Goal: Task Accomplishment & Management: Manage account settings

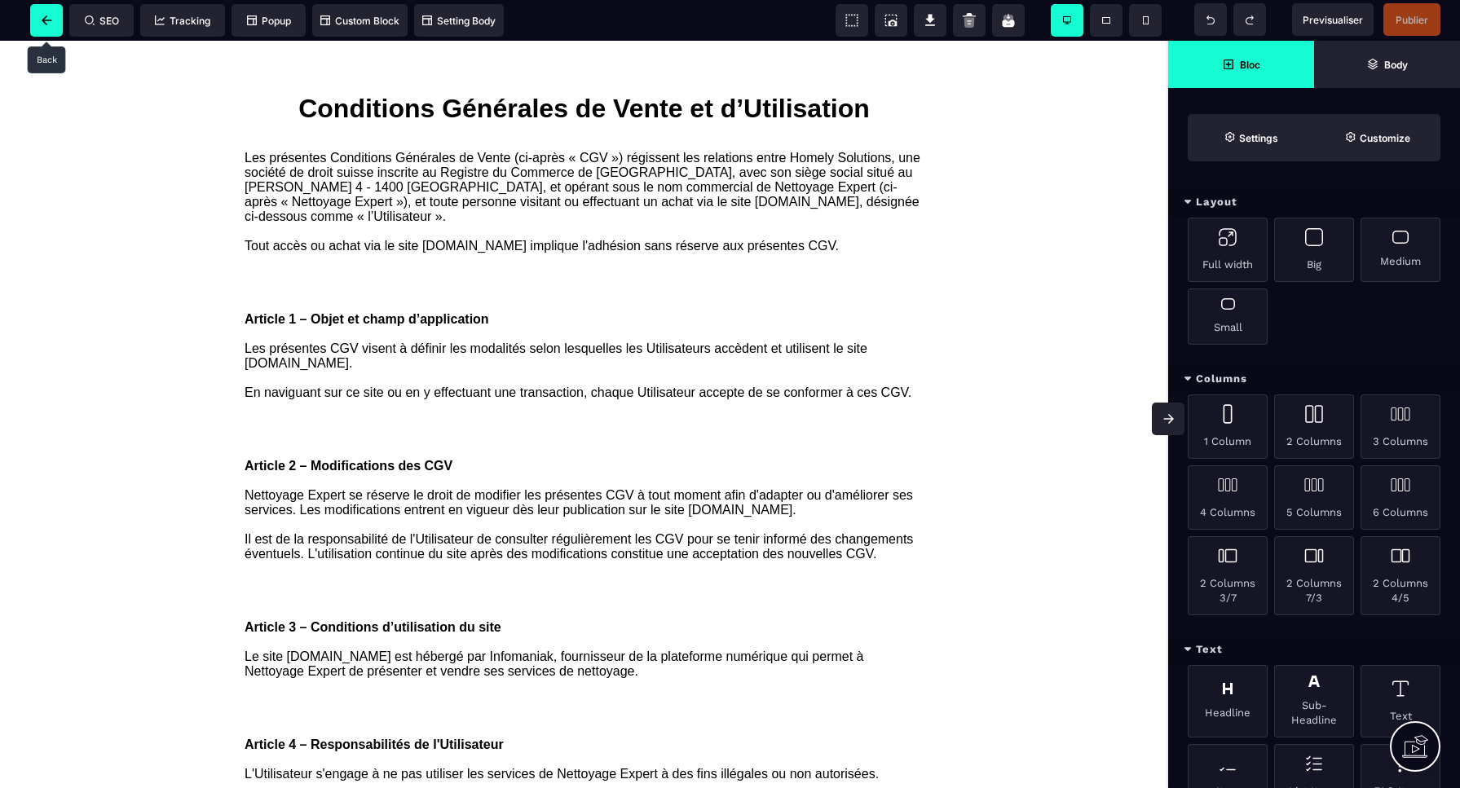
click at [51, 19] on icon at bounding box center [47, 20] width 11 height 10
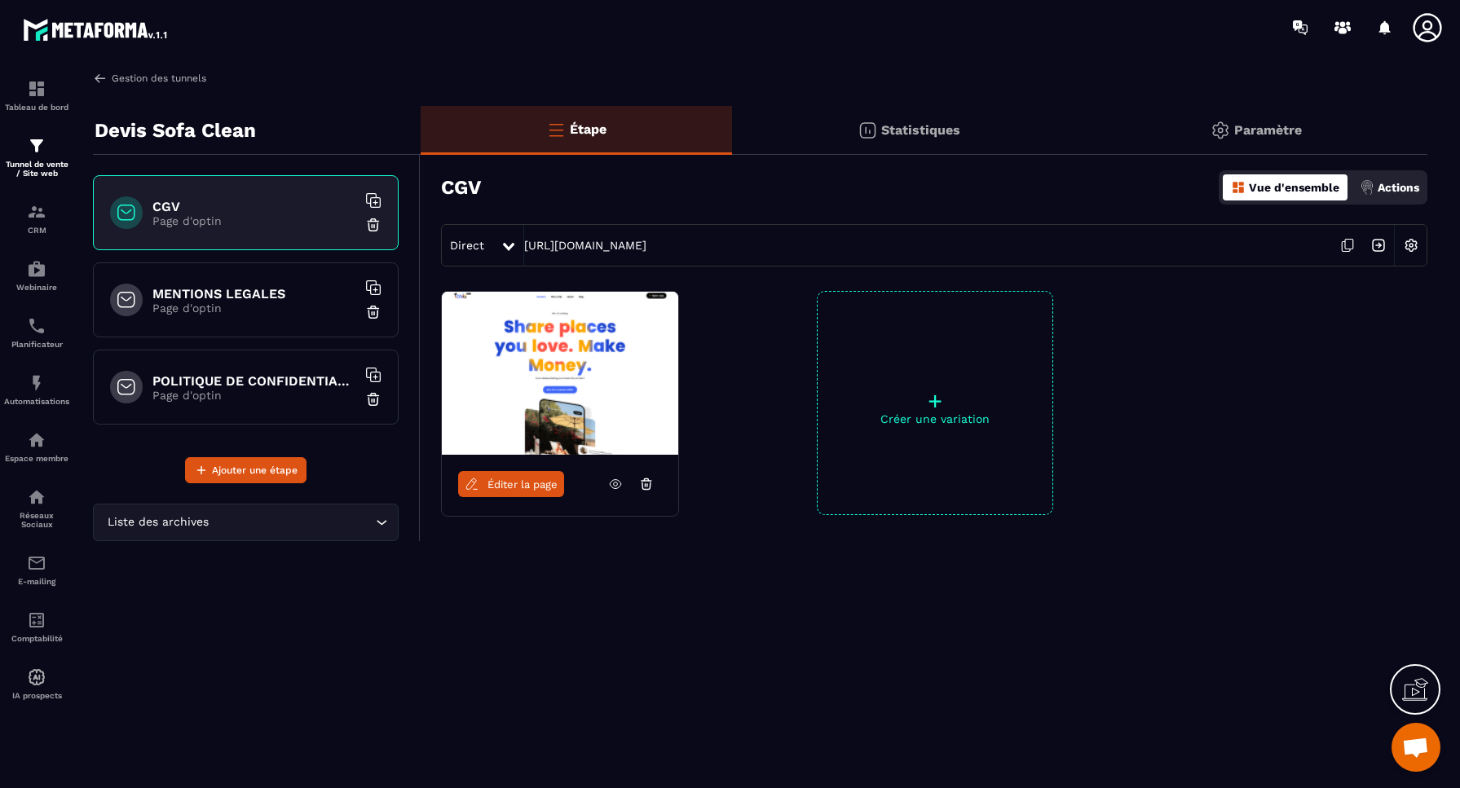
click at [128, 78] on link "Gestion des tunnels" at bounding box center [149, 78] width 113 height 15
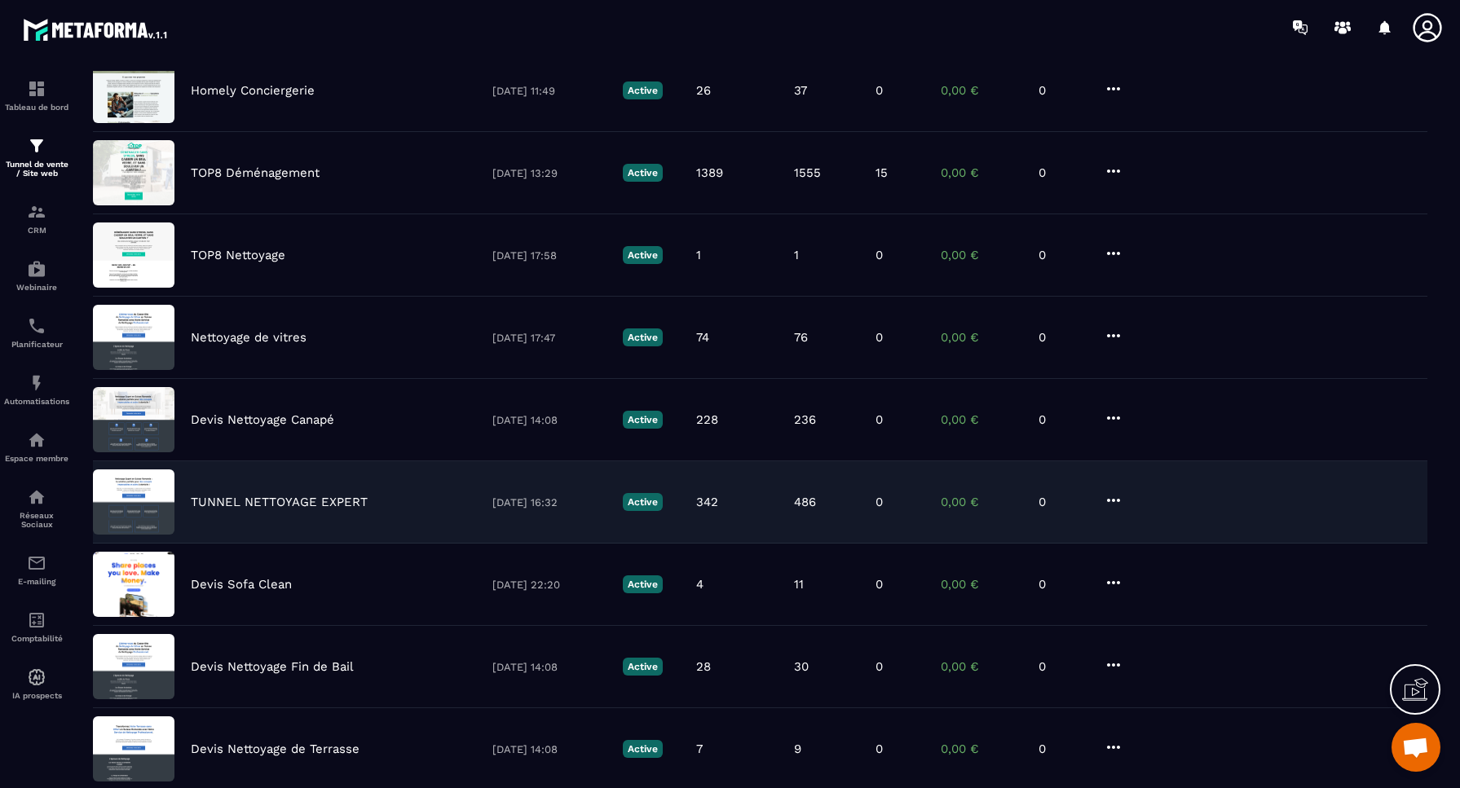
scroll to position [248, 0]
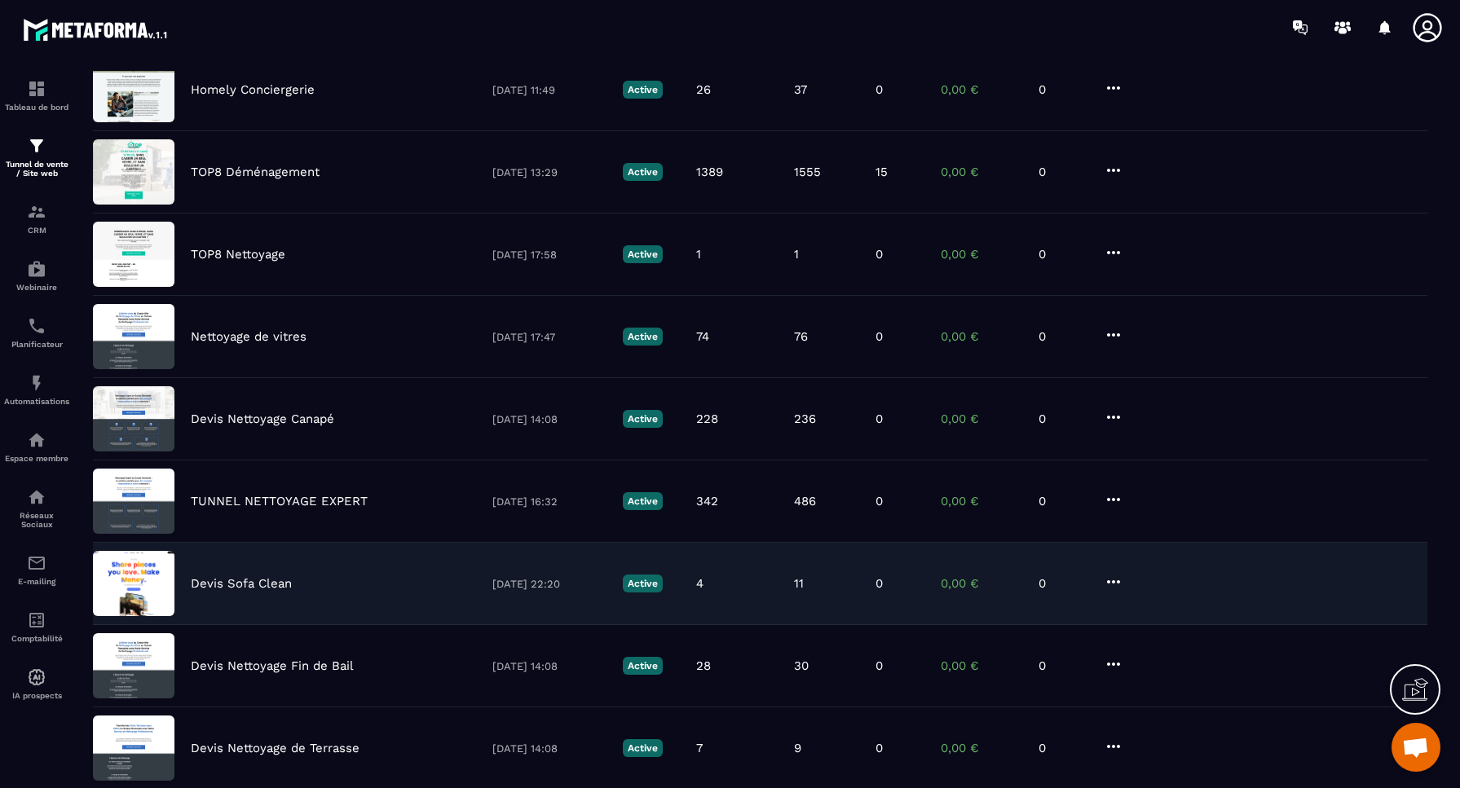
click at [1116, 584] on icon at bounding box center [1114, 582] width 20 height 20
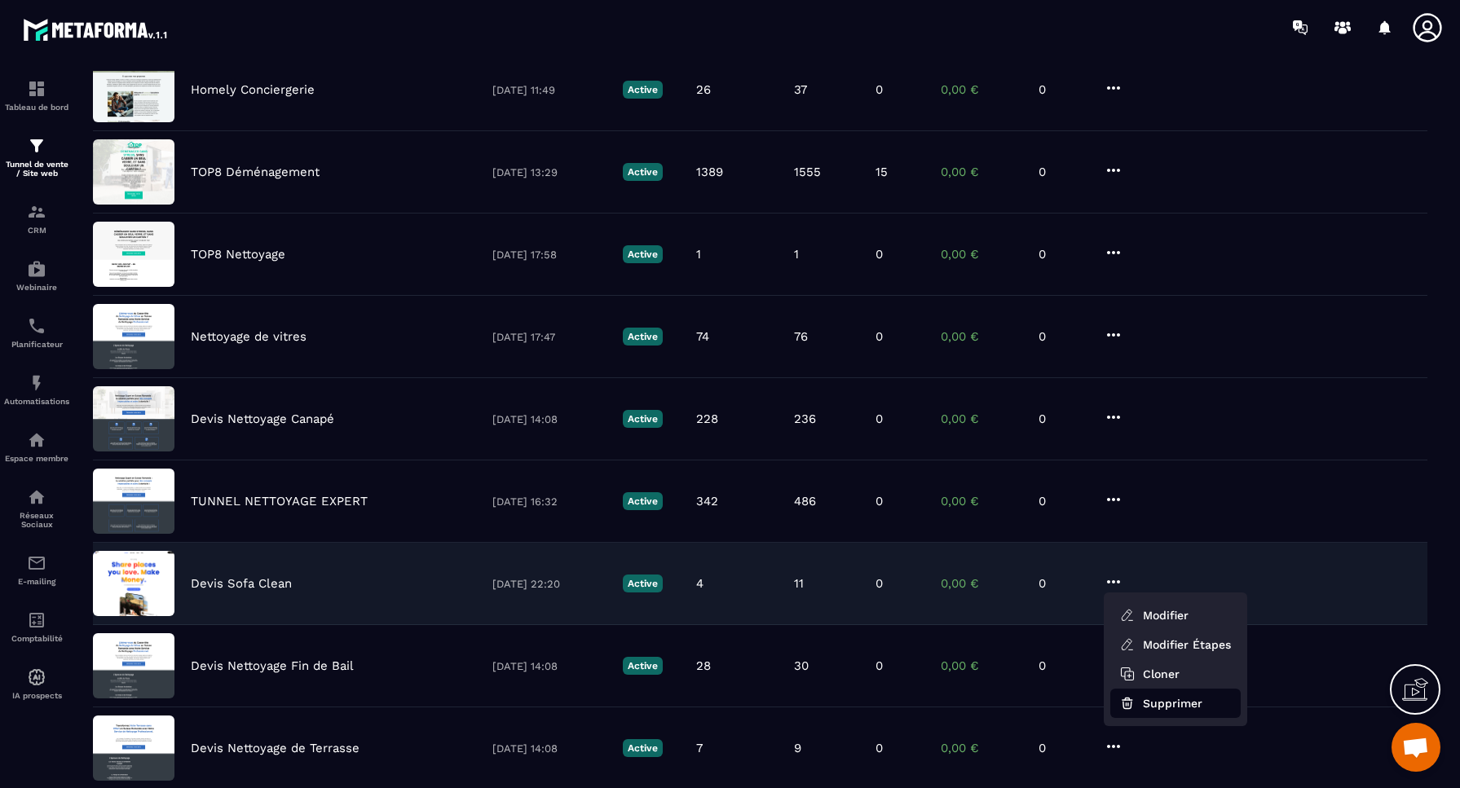
click at [1173, 704] on button "Supprimer" at bounding box center [1176, 703] width 130 height 29
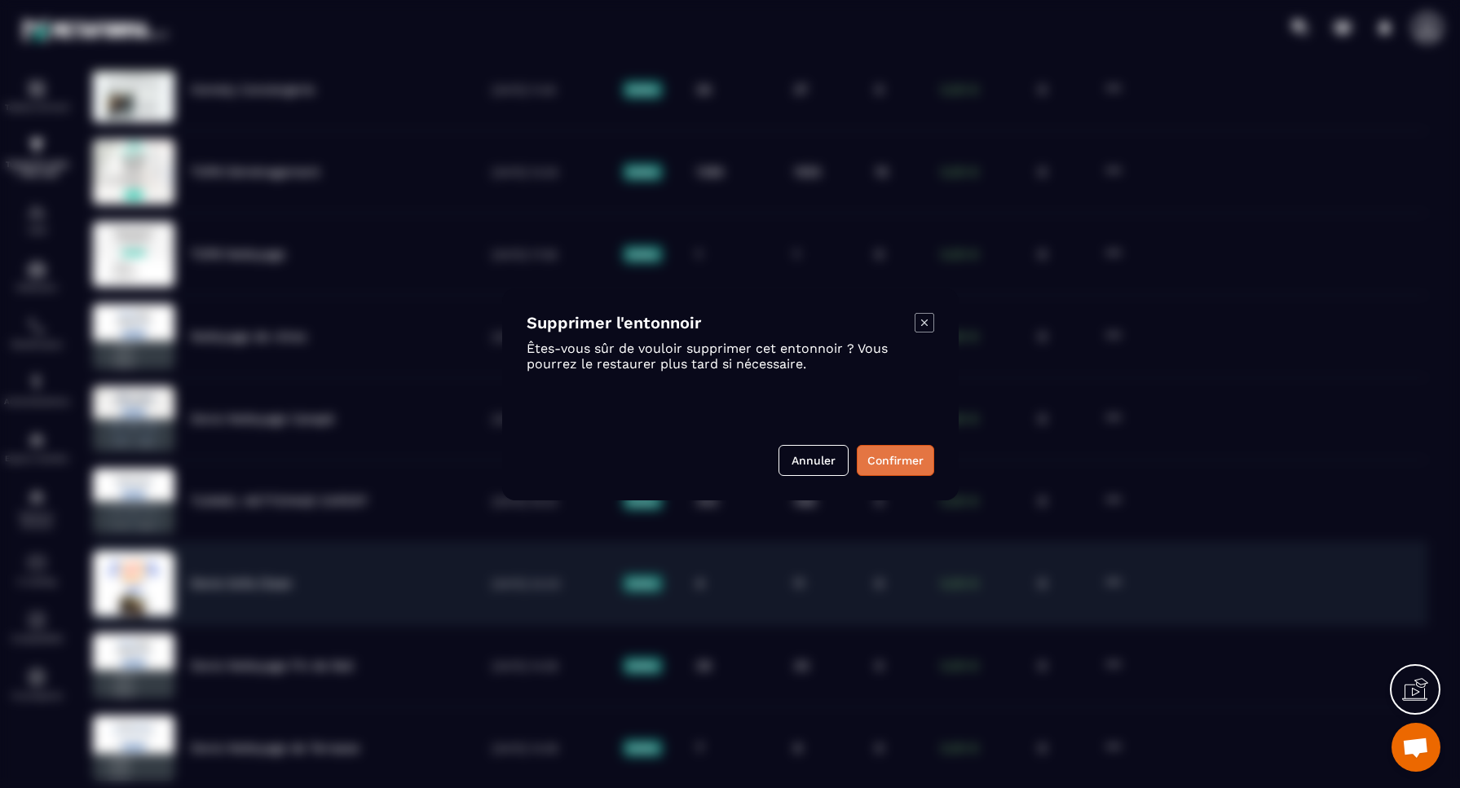
click at [897, 456] on button "Confirmer" at bounding box center [895, 460] width 77 height 31
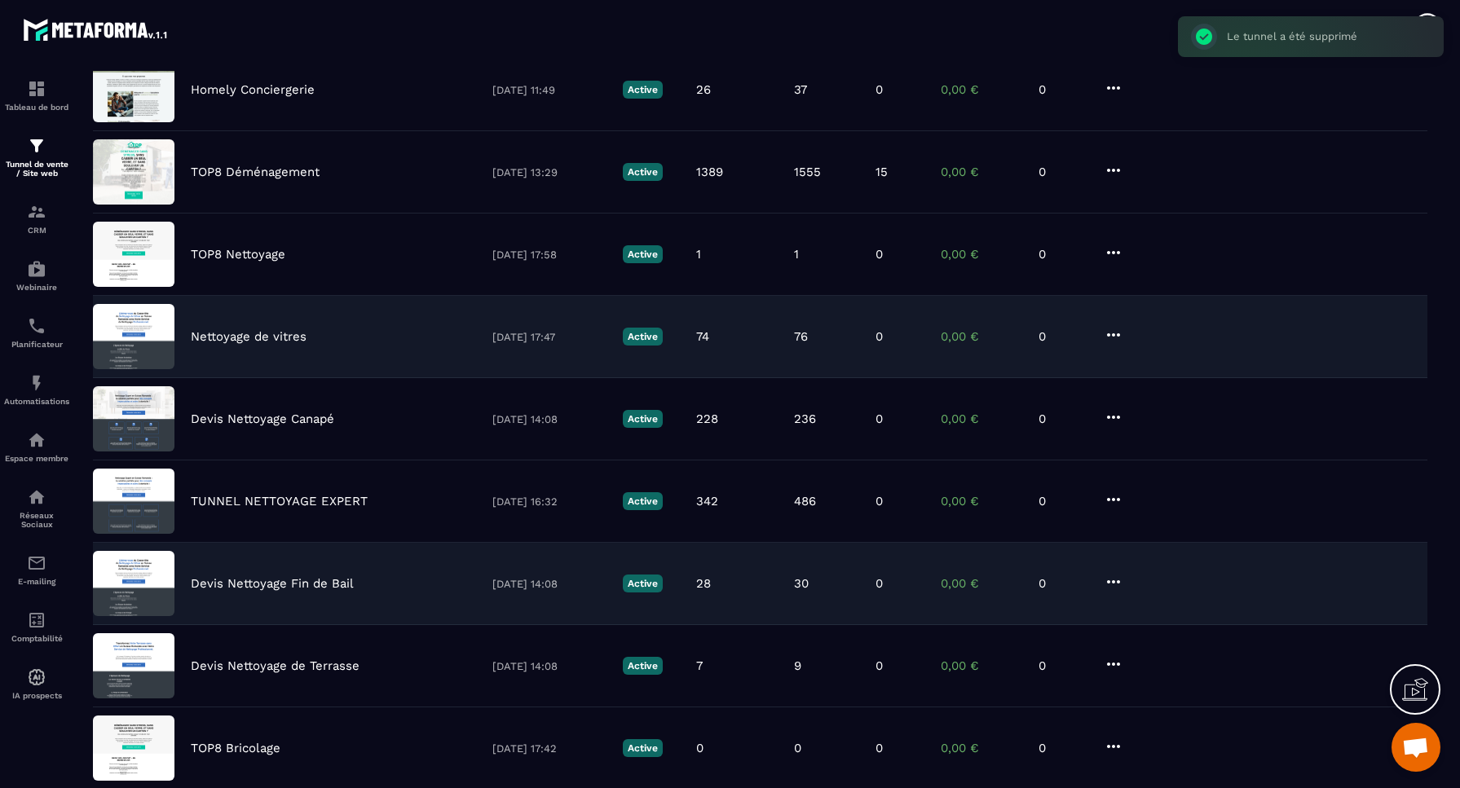
scroll to position [236, 0]
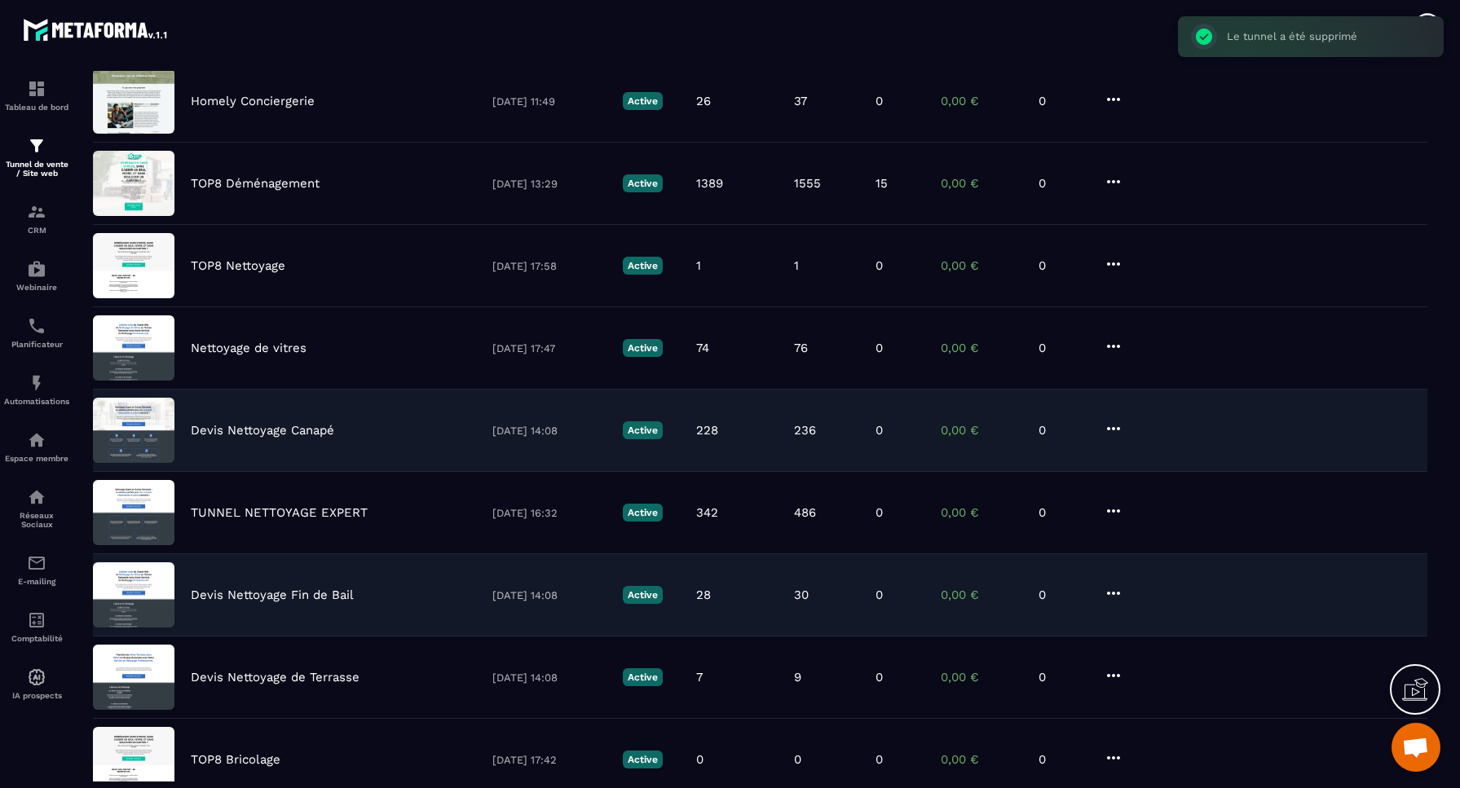
click at [1111, 428] on icon at bounding box center [1114, 429] width 20 height 20
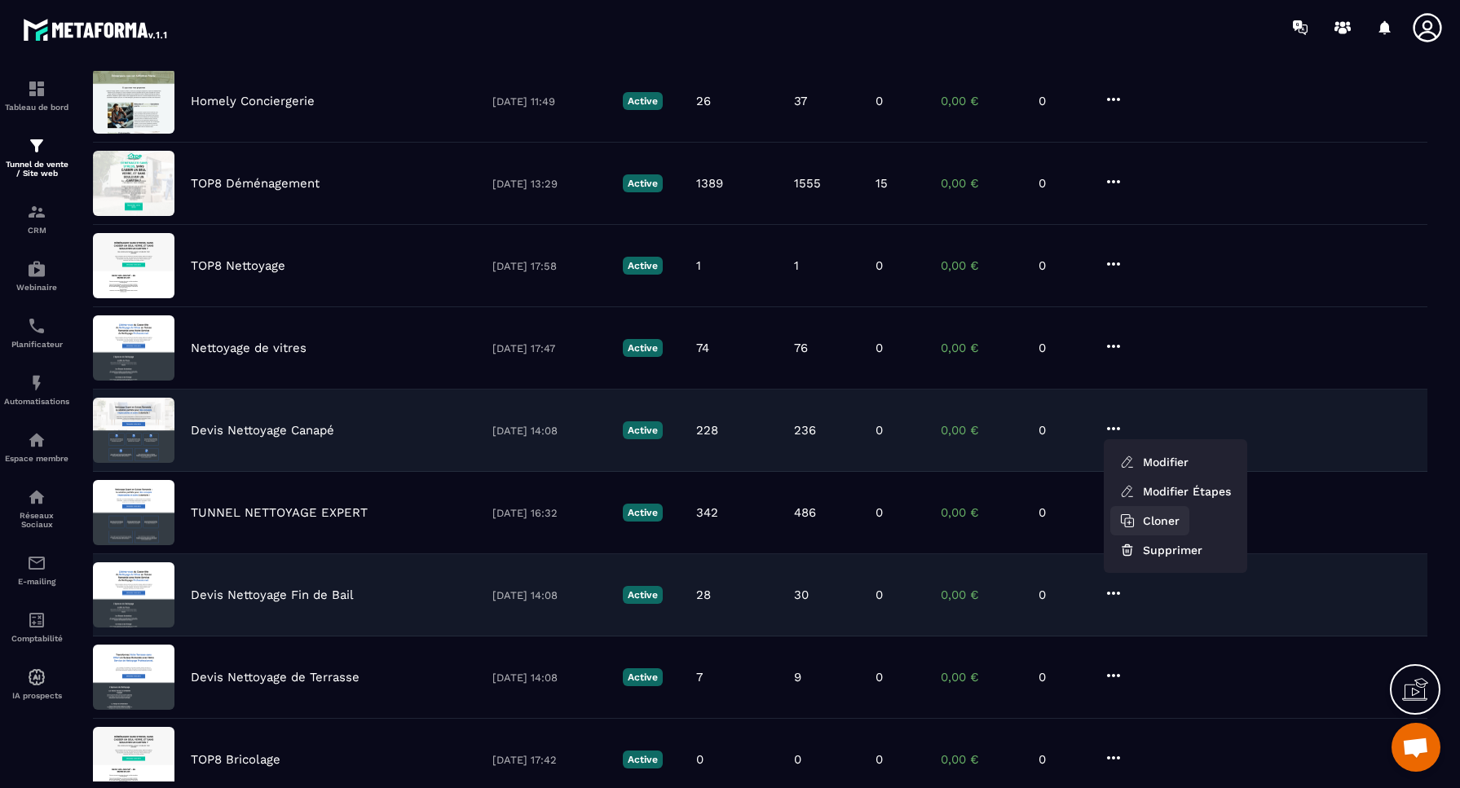
click at [1165, 523] on button "Cloner" at bounding box center [1150, 520] width 79 height 29
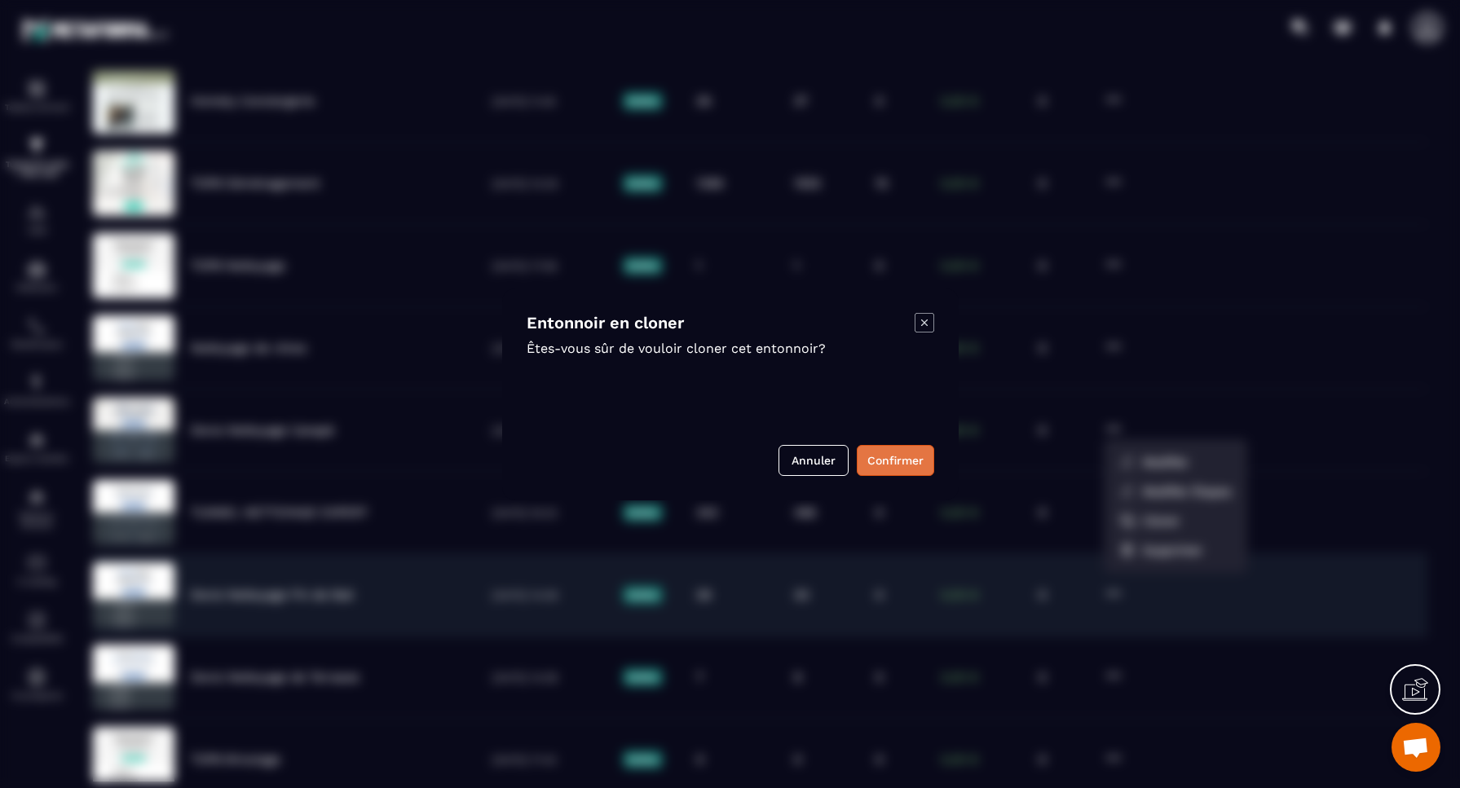
click at [908, 464] on button "Confirmer" at bounding box center [895, 460] width 77 height 31
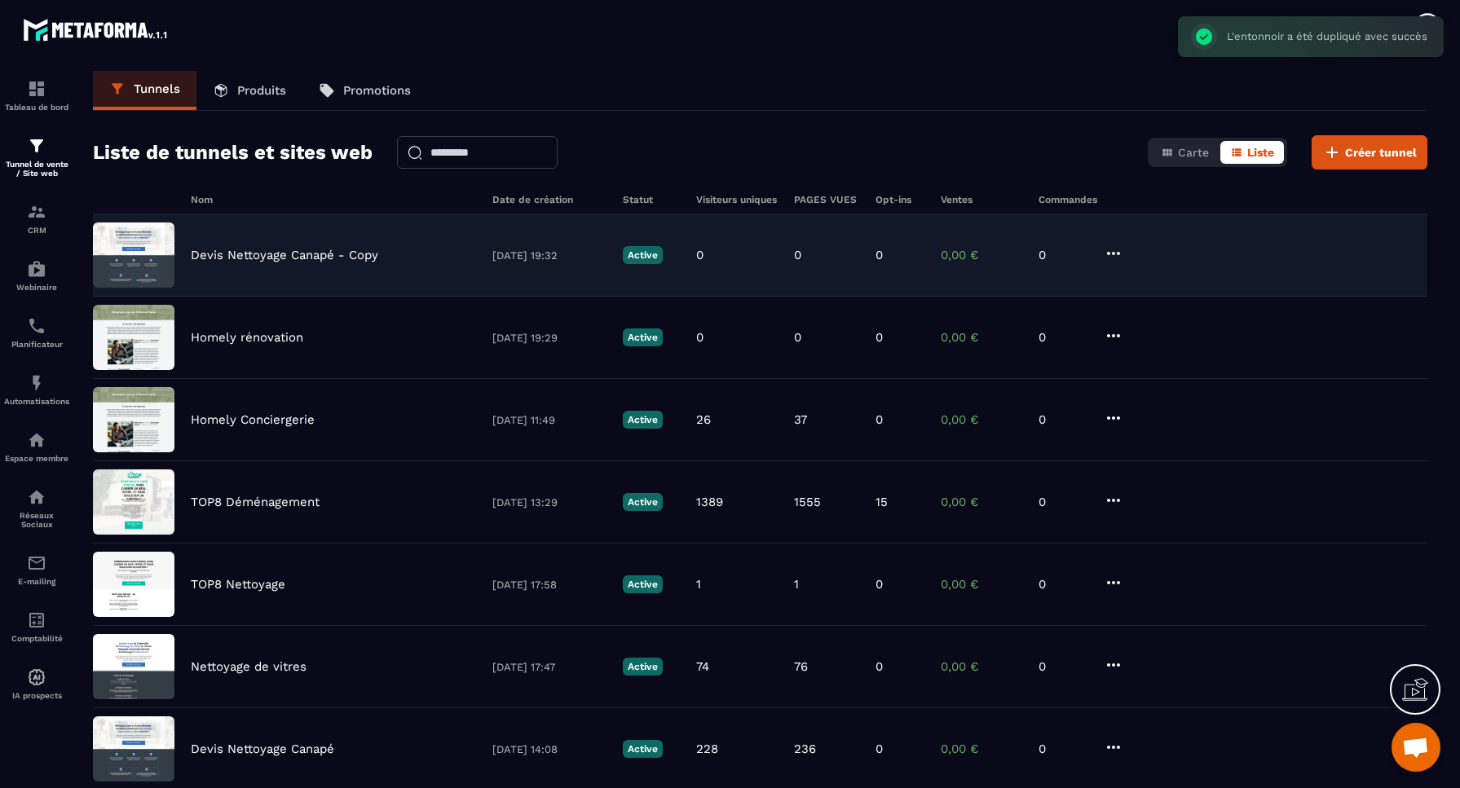
scroll to position [0, 0]
click at [306, 258] on p "Devis Nettoyage Canapé - Copy" at bounding box center [285, 255] width 188 height 15
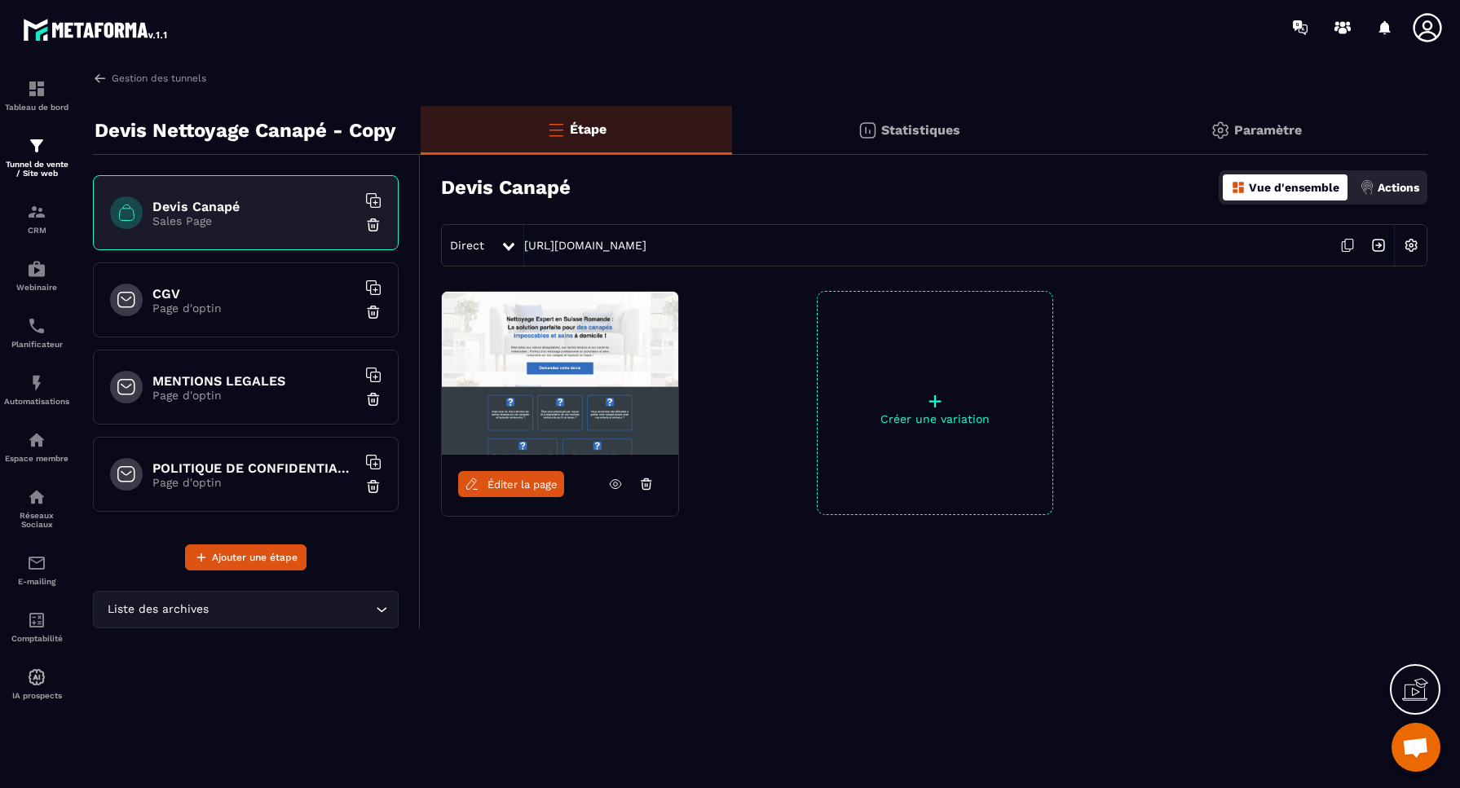
click at [1265, 130] on p "Paramètre" at bounding box center [1268, 129] width 68 height 15
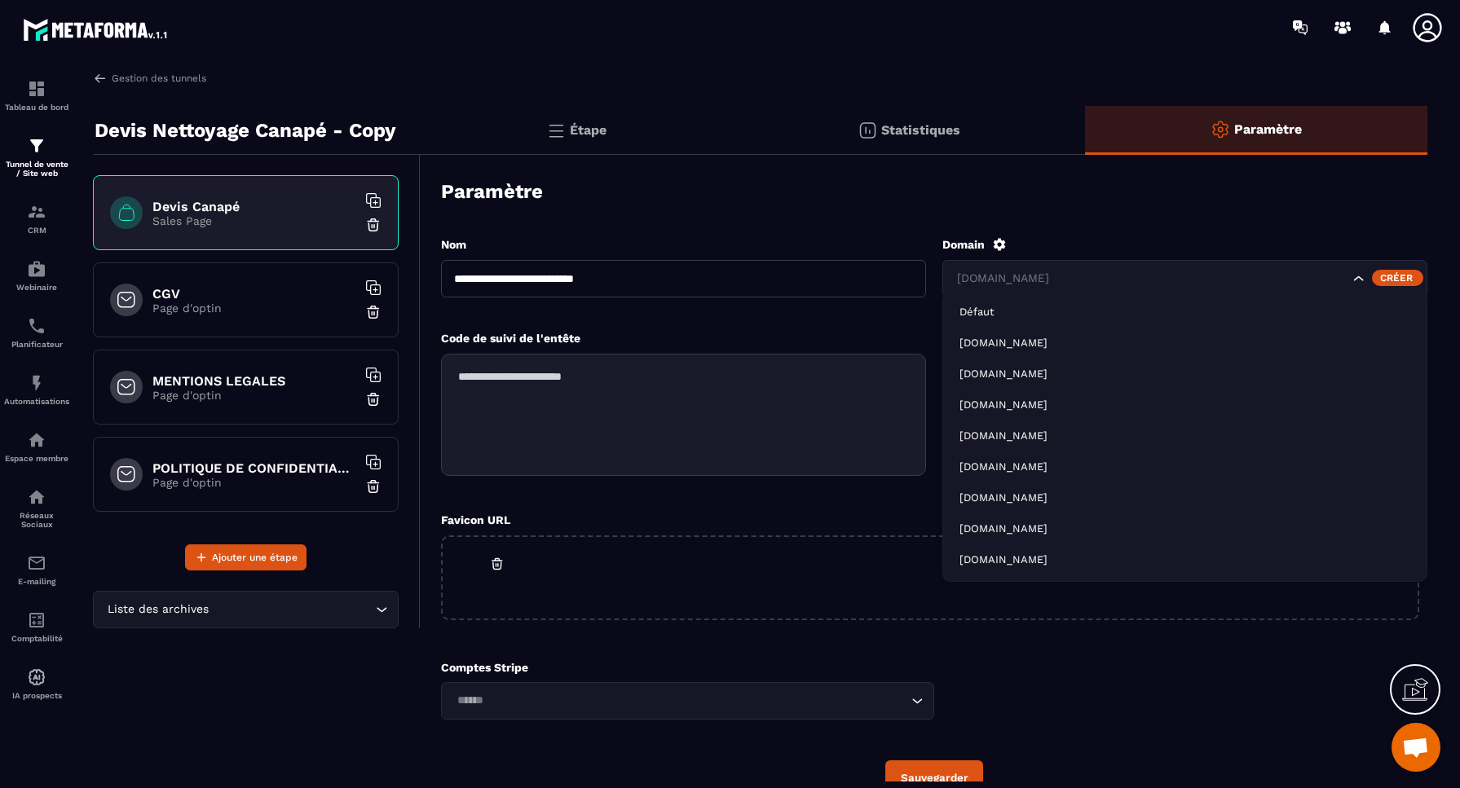
click at [1119, 276] on input "Search for option" at bounding box center [1151, 279] width 396 height 18
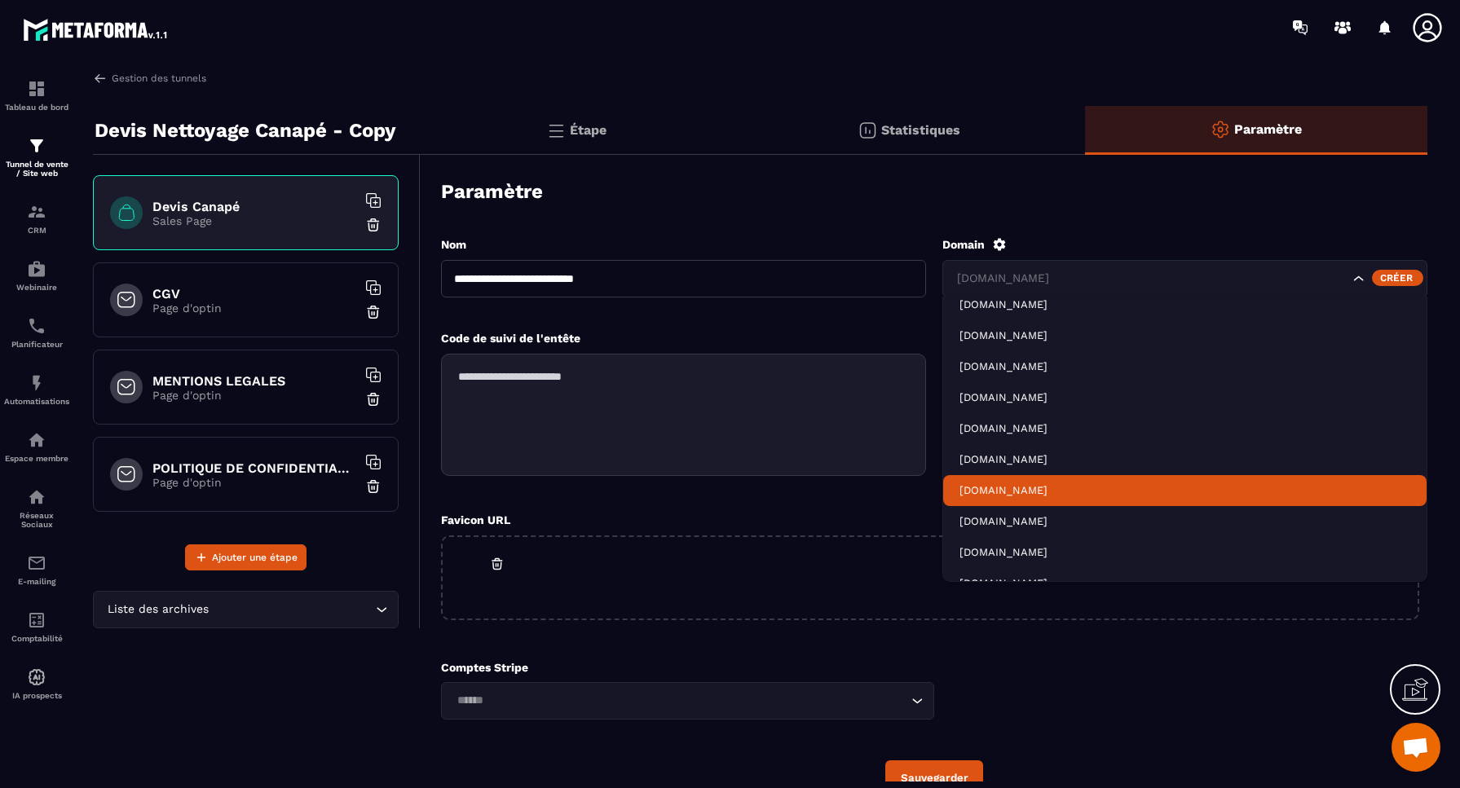
scroll to position [41, 0]
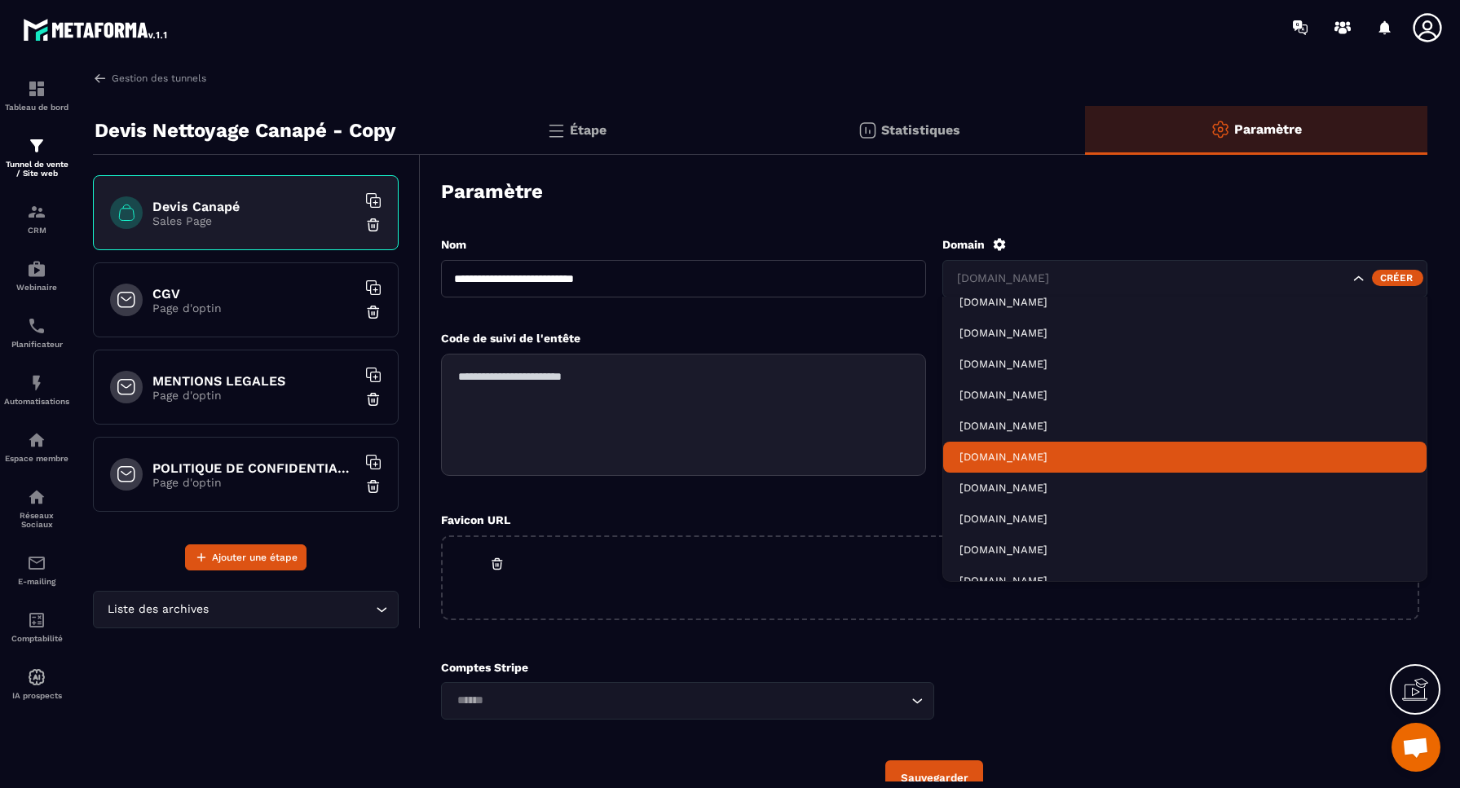
click at [1012, 456] on p "[DOMAIN_NAME]" at bounding box center [1185, 457] width 451 height 15
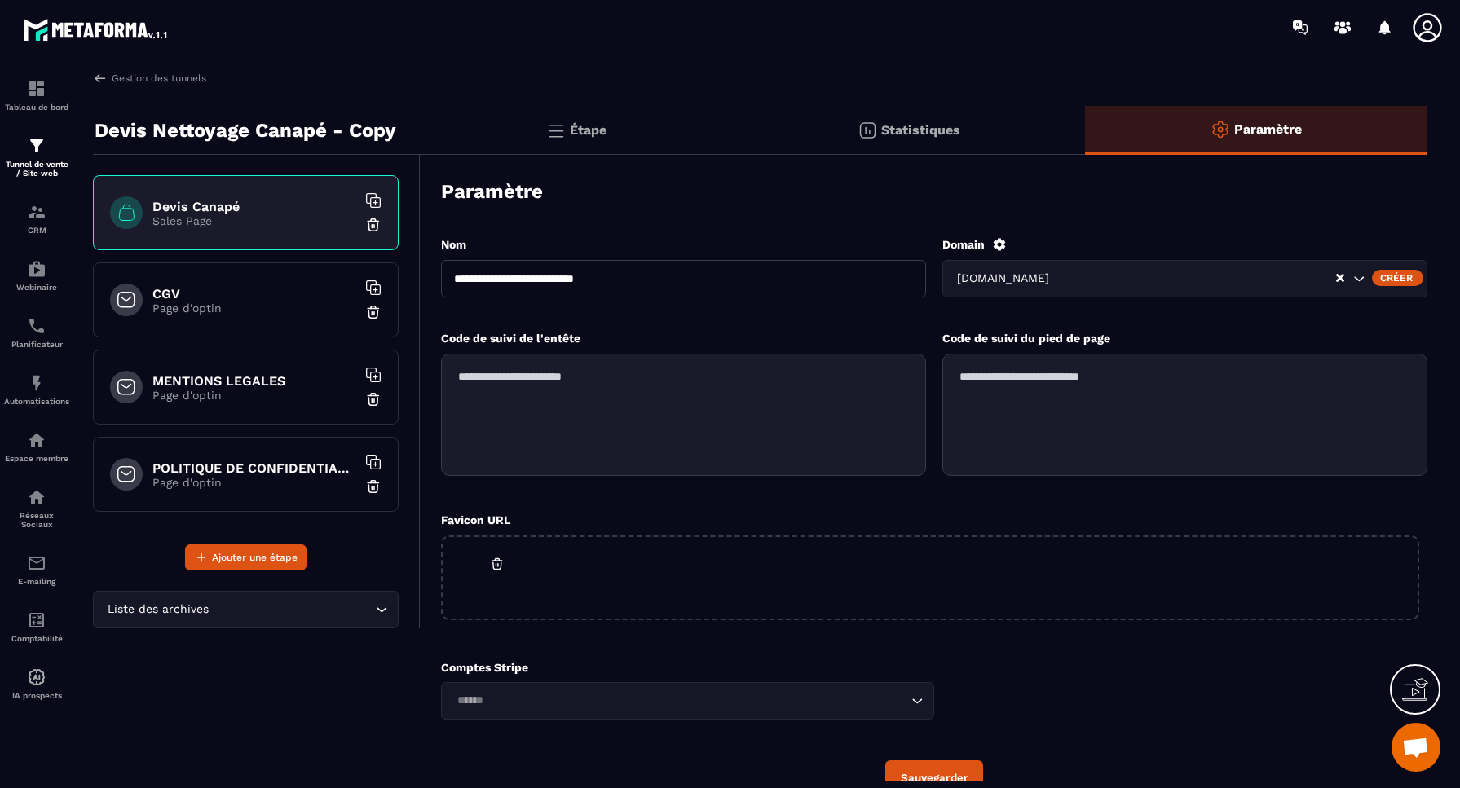
click at [951, 769] on button "Sauvegarder" at bounding box center [935, 778] width 98 height 35
drag, startPoint x: 591, startPoint y: 279, endPoint x: 524, endPoint y: 278, distance: 66.9
click at [519, 277] on input "**********" at bounding box center [683, 279] width 485 height 38
drag, startPoint x: 662, startPoint y: 285, endPoint x: 311, endPoint y: 258, distance: 351.6
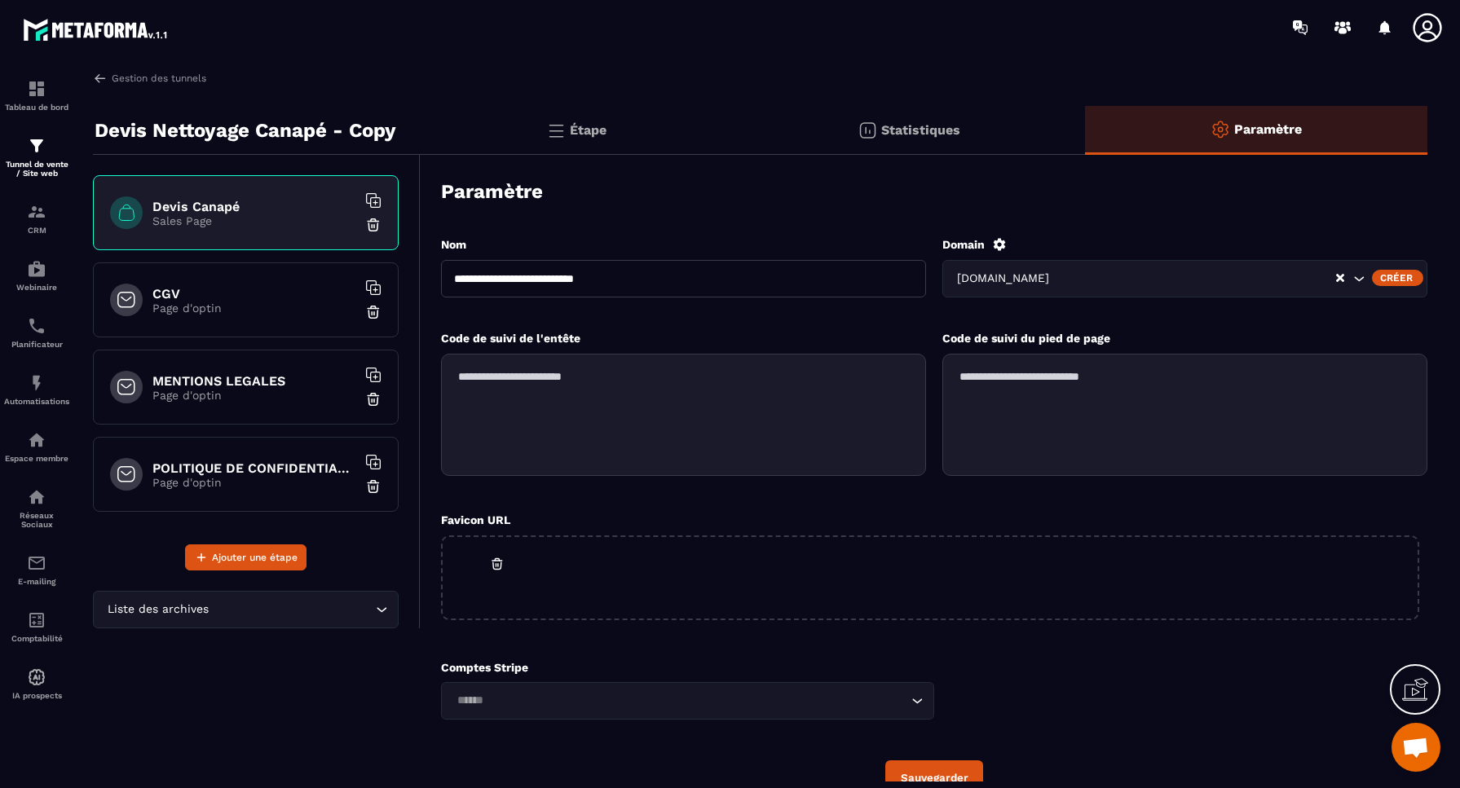
click at [311, 258] on div "**********" at bounding box center [760, 475] width 1335 height 739
type input "**********"
click at [944, 771] on button "Sauvegarder" at bounding box center [935, 778] width 98 height 35
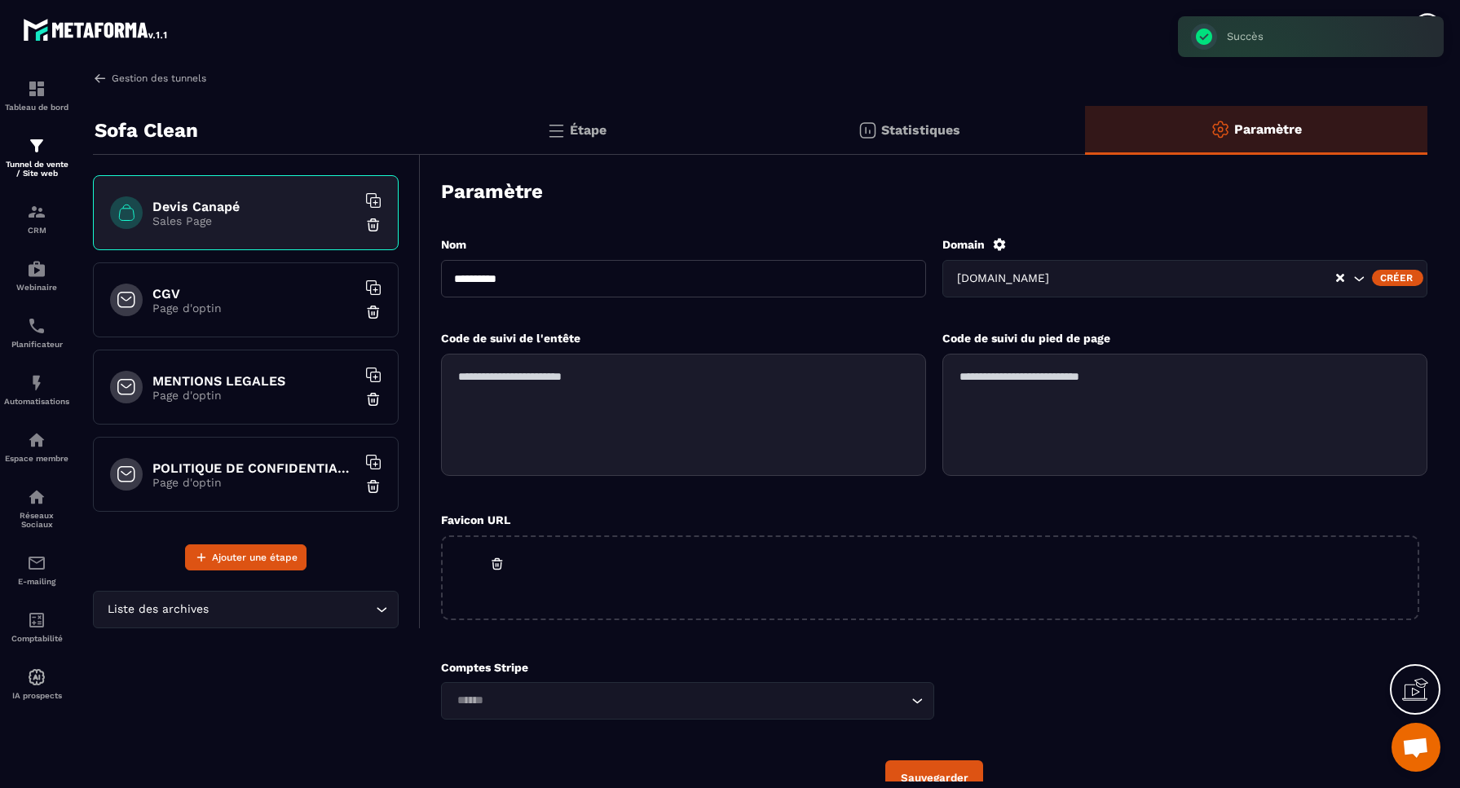
click at [126, 78] on link "Gestion des tunnels" at bounding box center [149, 78] width 113 height 15
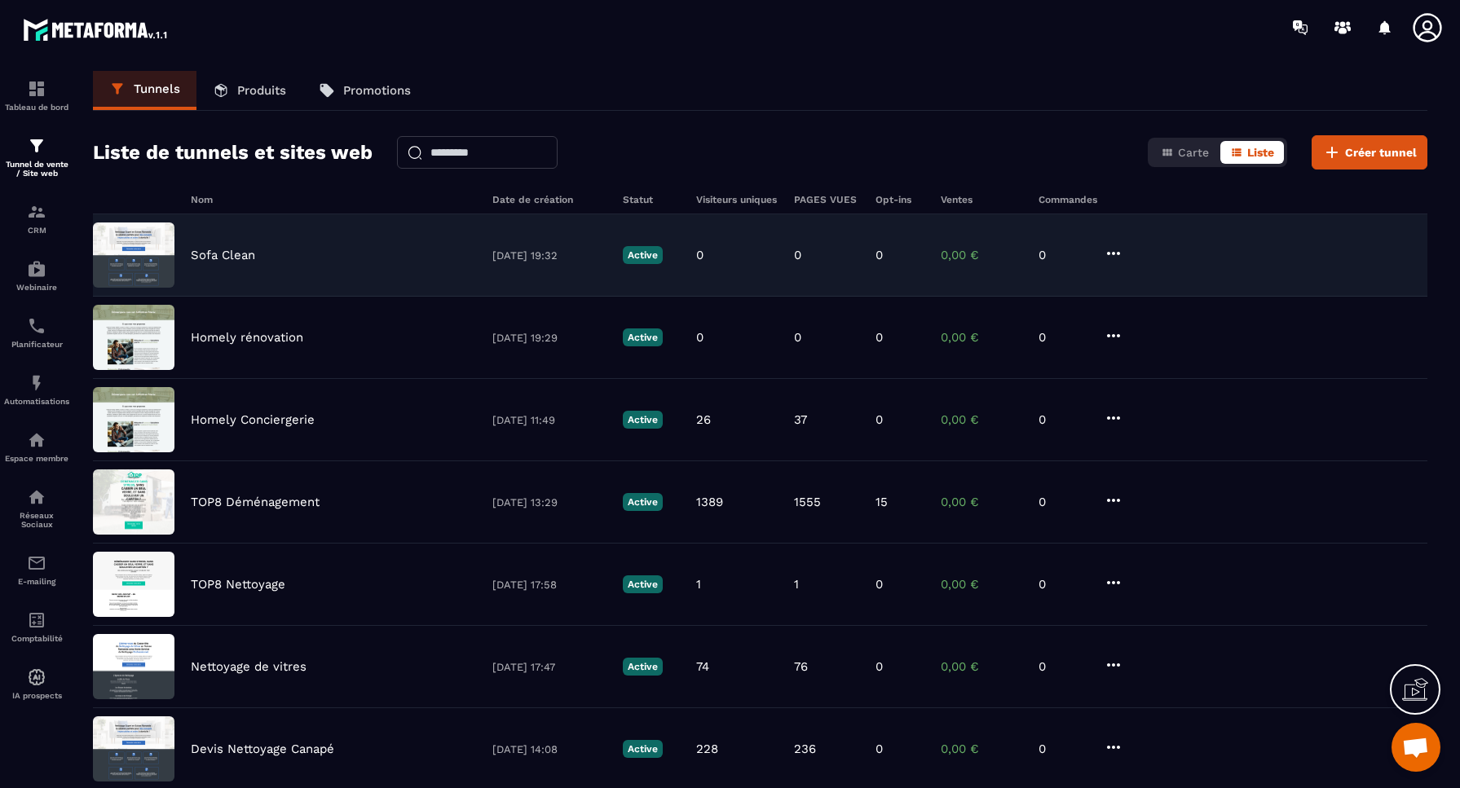
click at [226, 256] on p "Sofa Clean" at bounding box center [223, 255] width 64 height 15
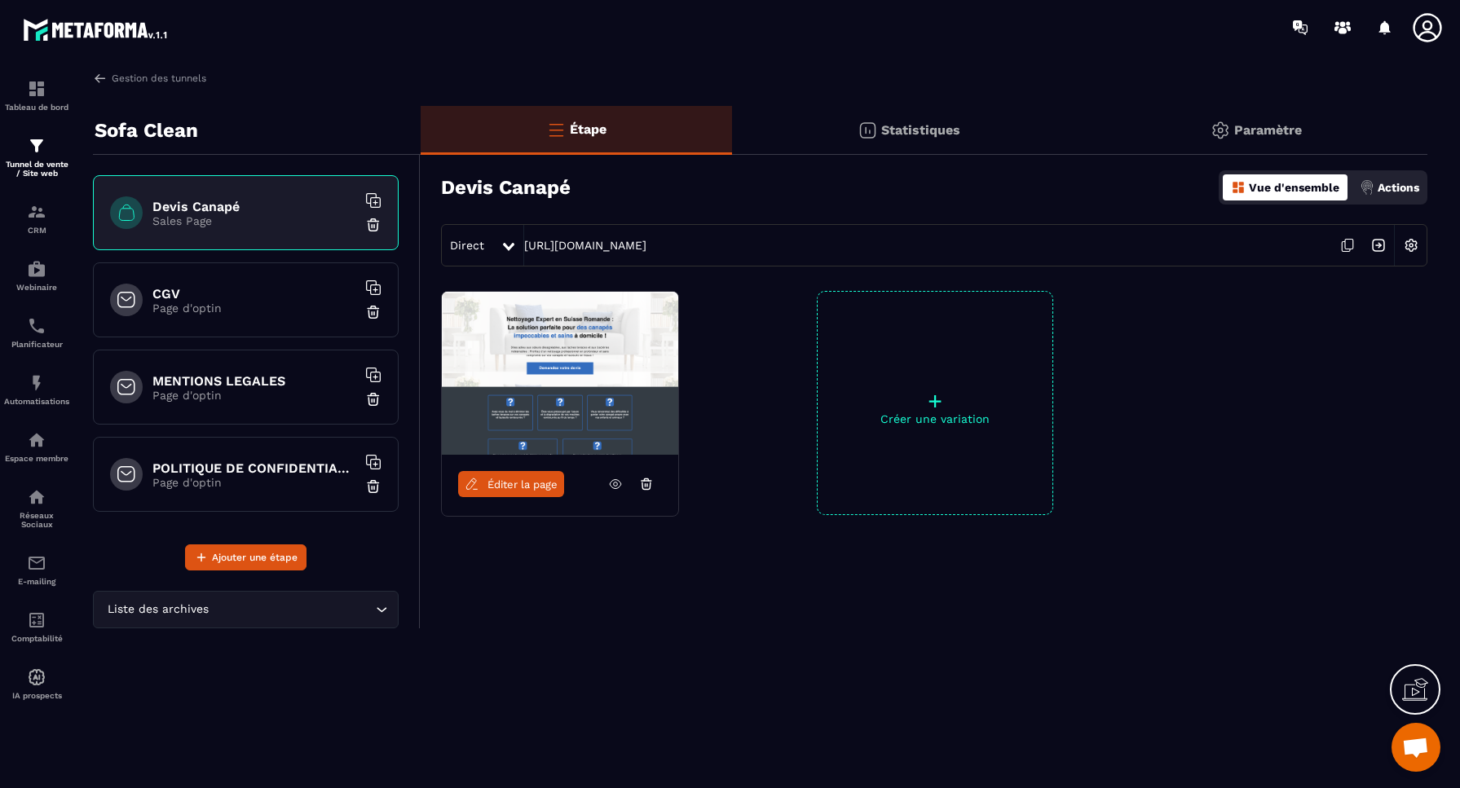
click at [1412, 241] on img at bounding box center [1411, 245] width 31 height 31
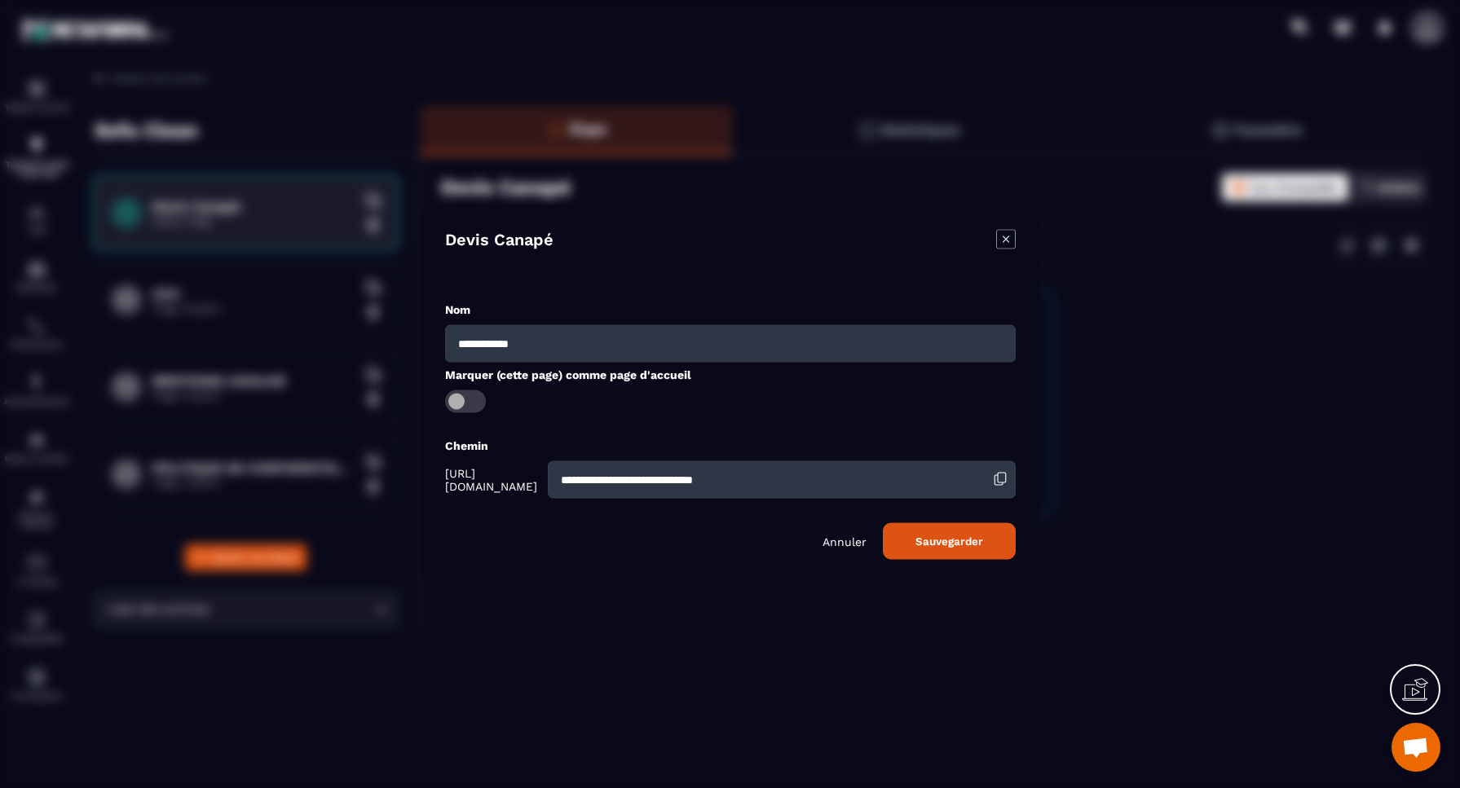
drag, startPoint x: 550, startPoint y: 341, endPoint x: 413, endPoint y: 338, distance: 136.2
click at [413, 338] on section "**********" at bounding box center [730, 394] width 1460 height 788
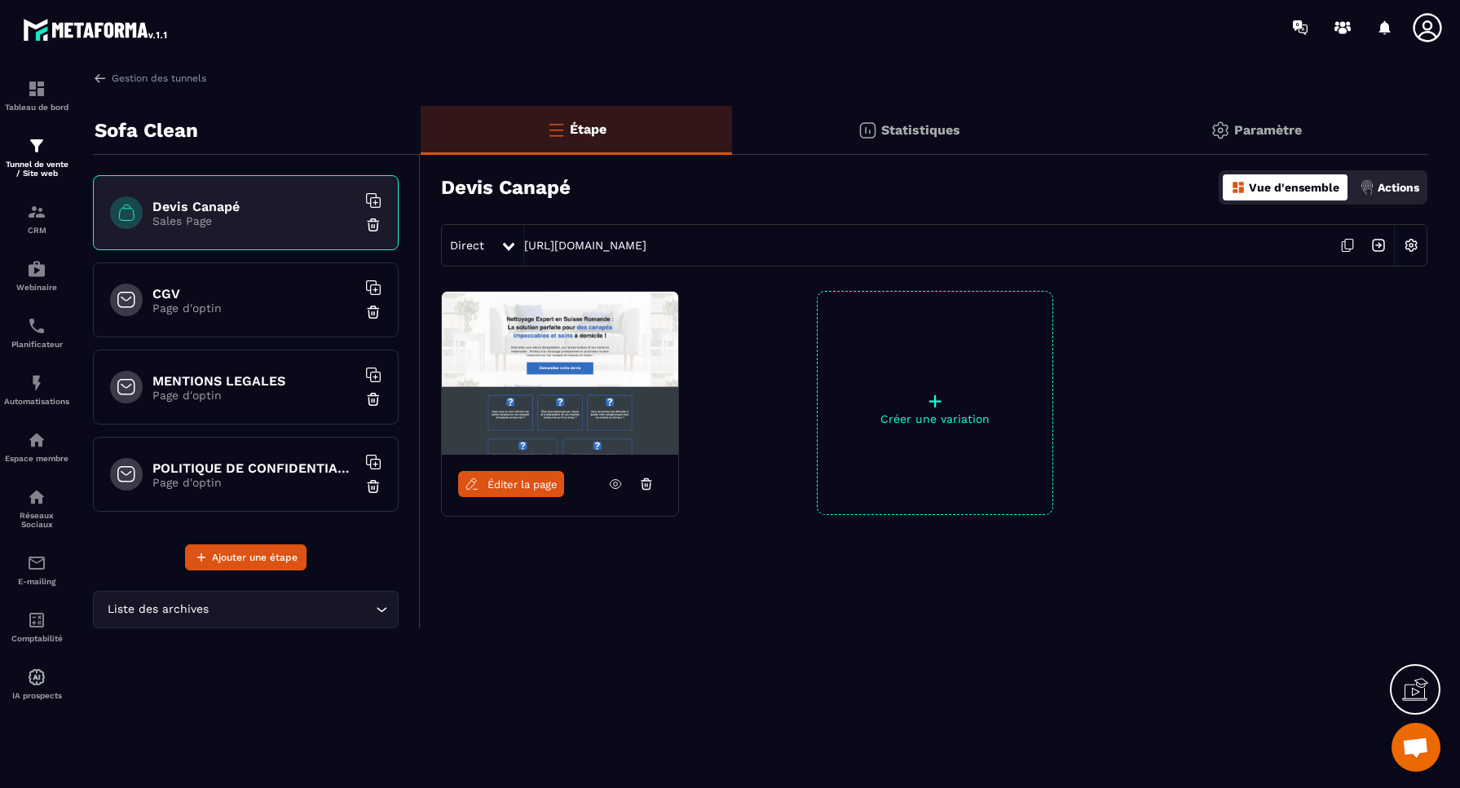
click at [1411, 241] on img at bounding box center [1411, 245] width 31 height 31
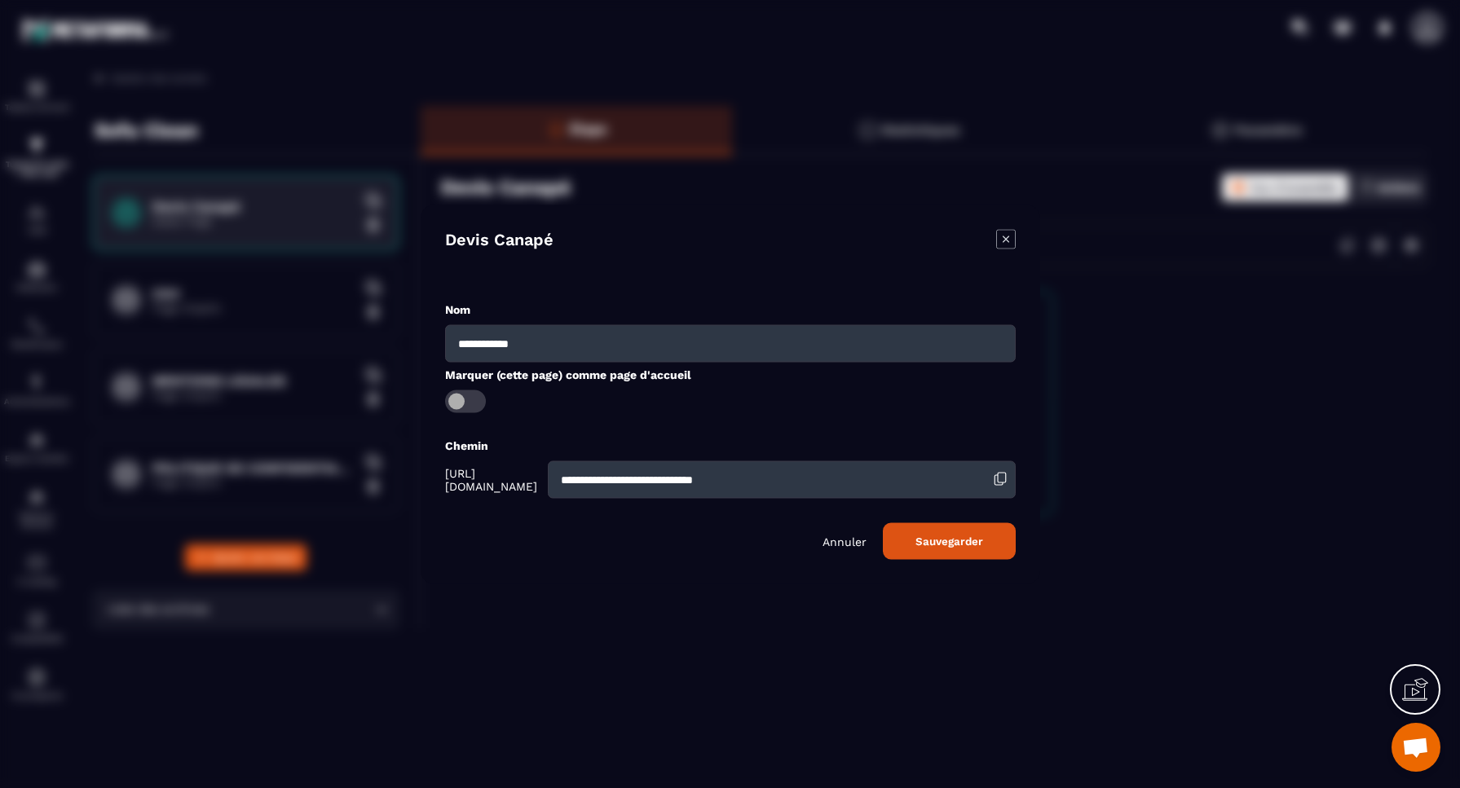
drag, startPoint x: 533, startPoint y: 347, endPoint x: 443, endPoint y: 334, distance: 91.3
click at [443, 334] on div "**********" at bounding box center [731, 394] width 620 height 379
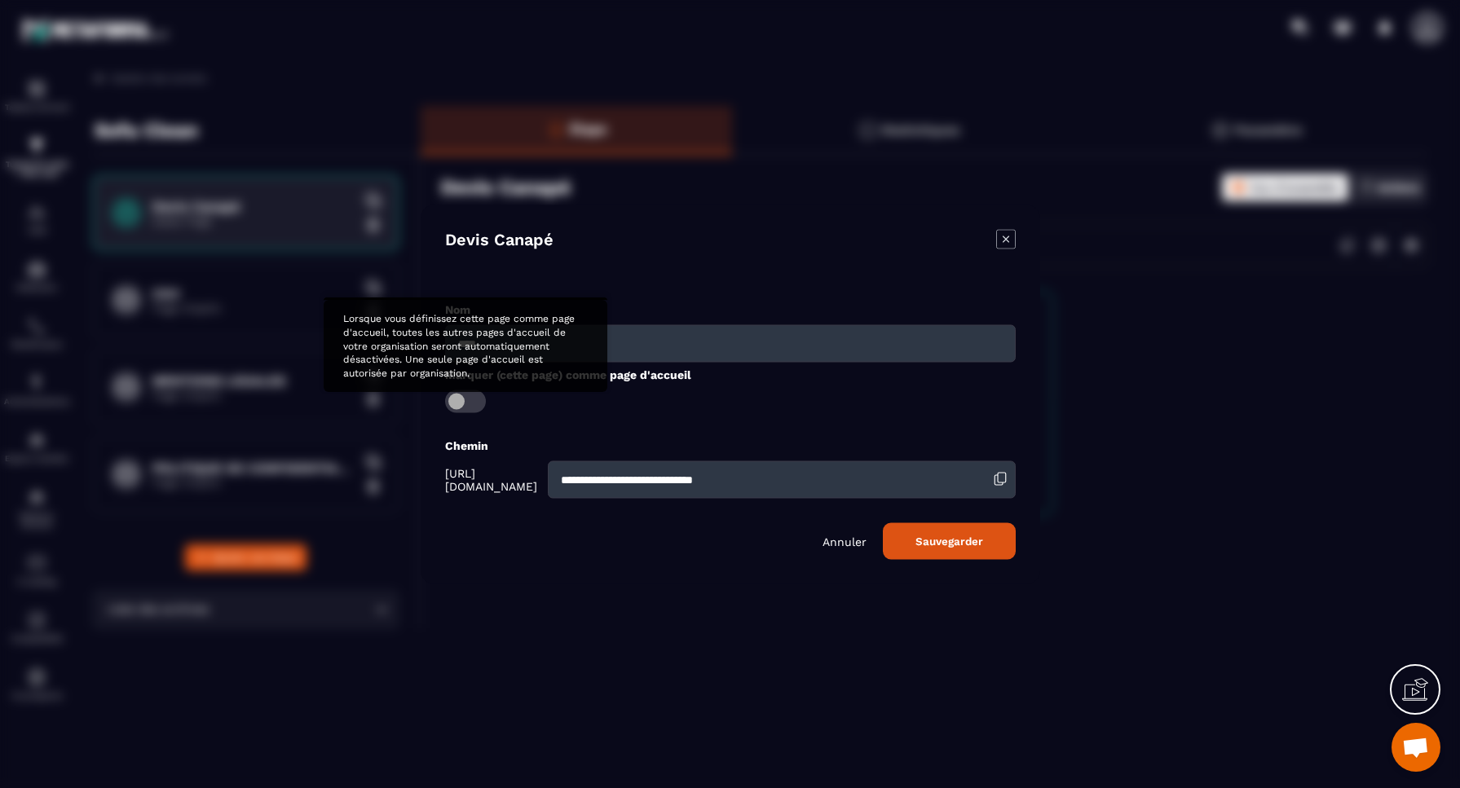
click at [469, 404] on span "Modal window" at bounding box center [465, 401] width 41 height 23
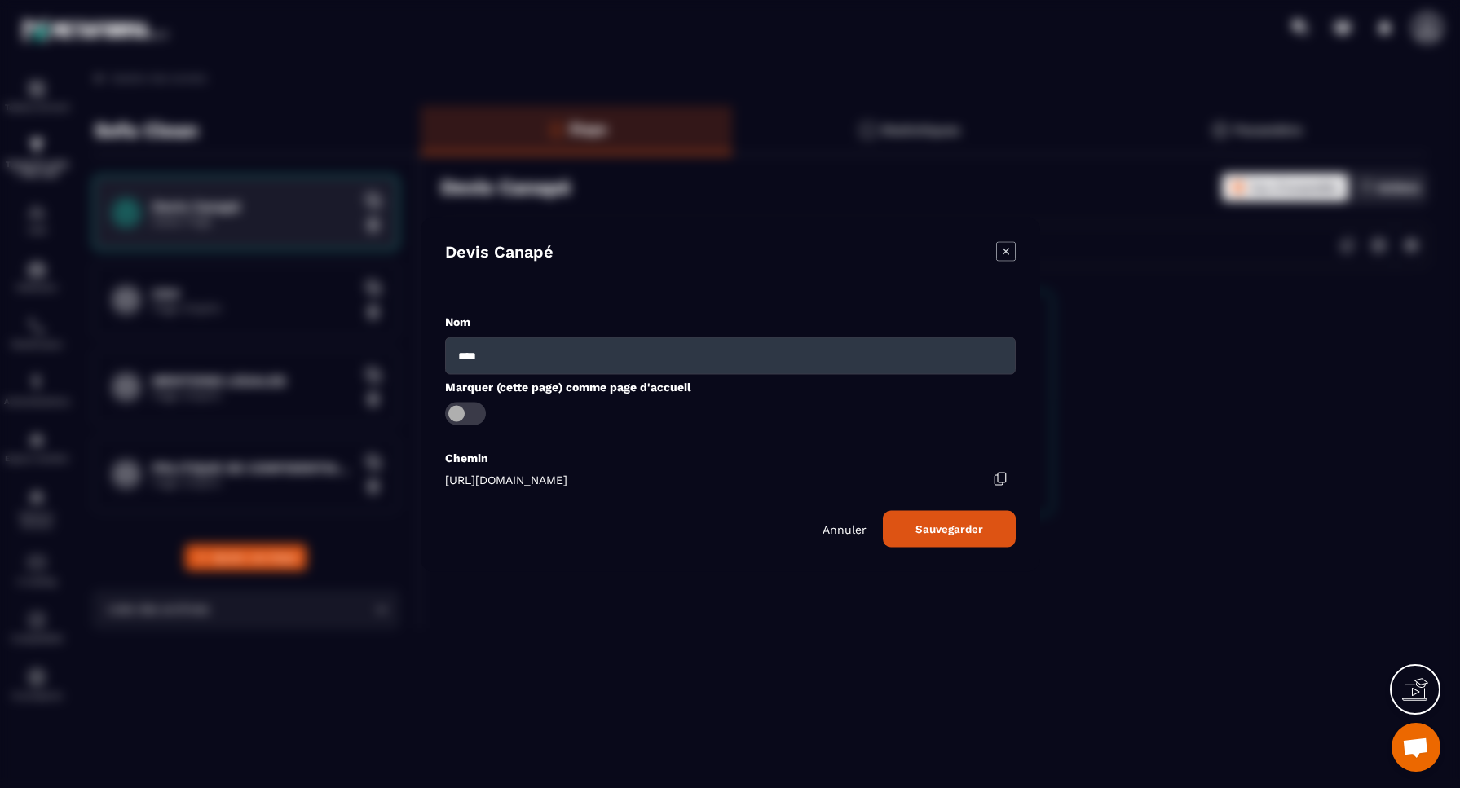
click at [541, 351] on input "****" at bounding box center [730, 356] width 571 height 38
type input "****"
click at [959, 528] on button "Sauvegarder" at bounding box center [949, 528] width 133 height 37
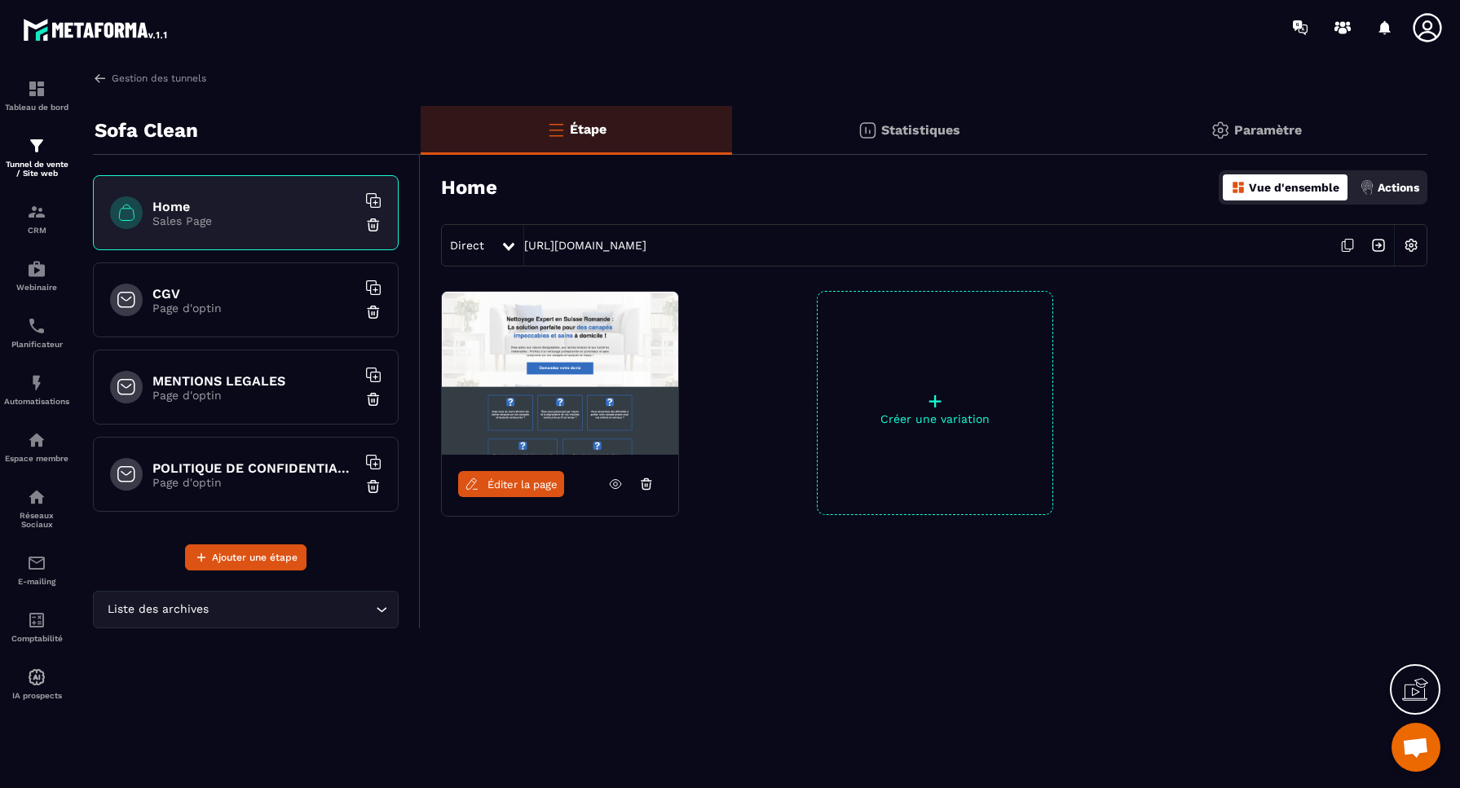
click at [1378, 245] on img at bounding box center [1378, 245] width 31 height 31
click at [126, 77] on link "Gestion des tunnels" at bounding box center [149, 78] width 113 height 15
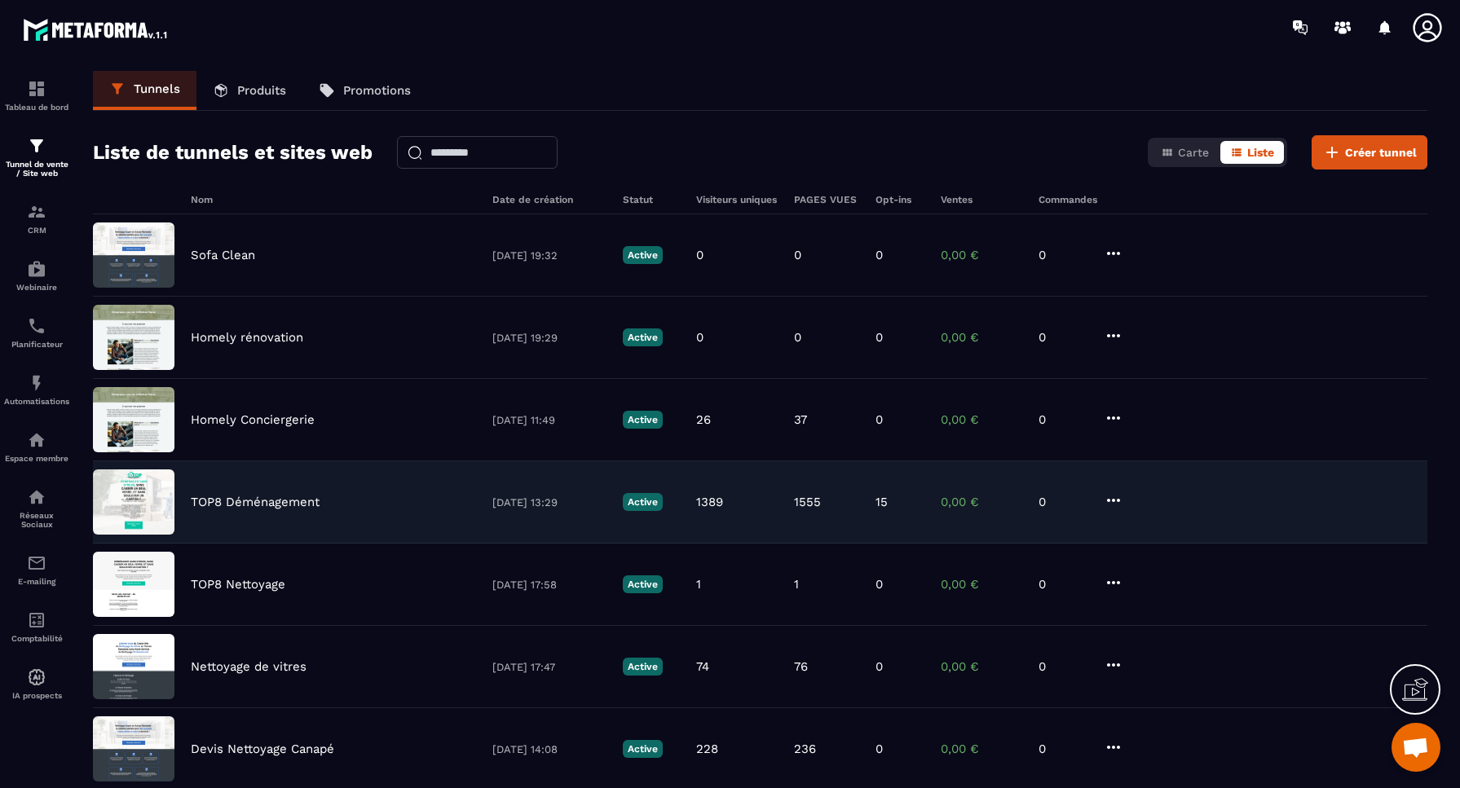
click at [255, 505] on p "TOP8 Déménagement" at bounding box center [255, 502] width 129 height 15
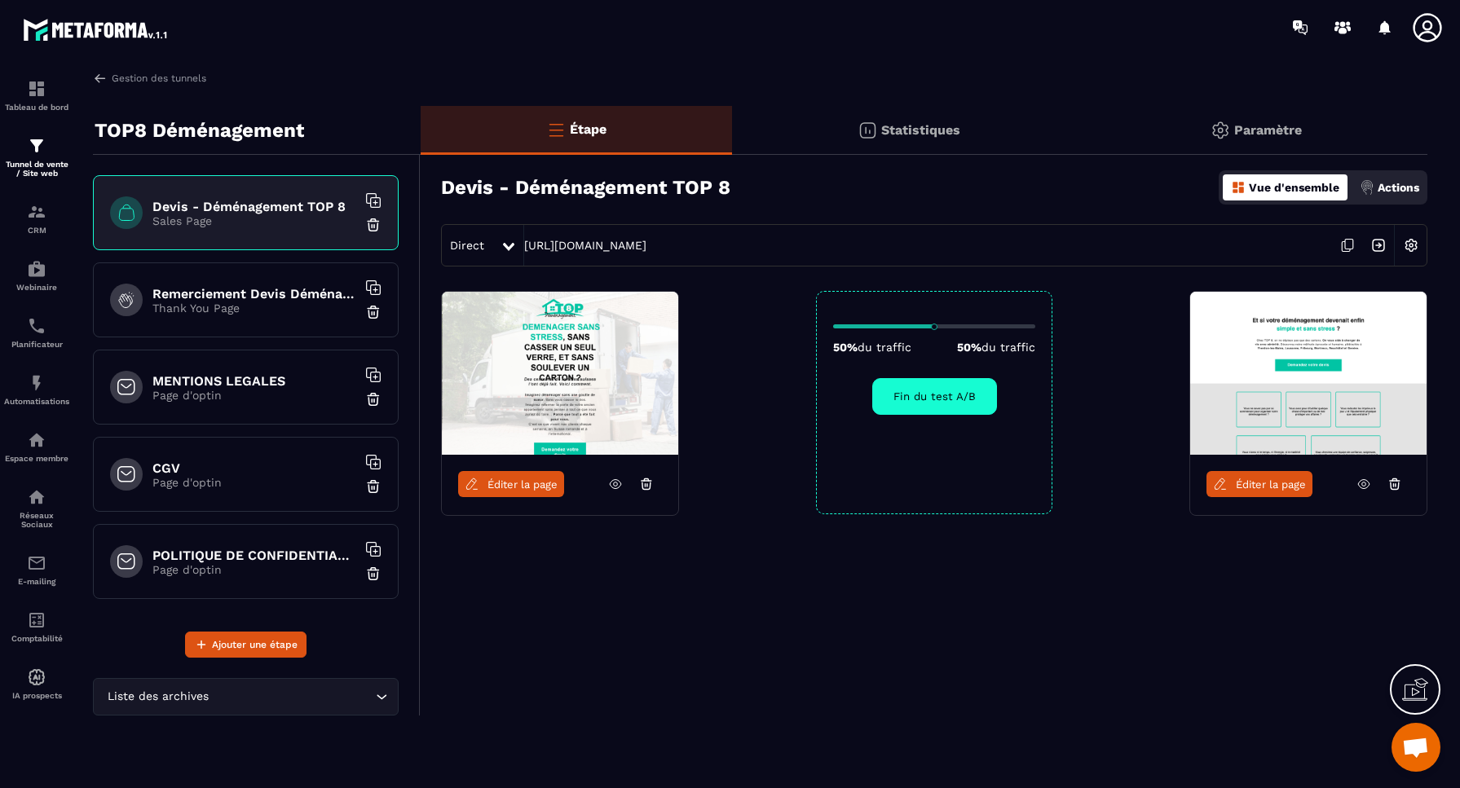
click at [511, 488] on span "Éditer la page" at bounding box center [523, 485] width 70 height 12
